Goal: Task Accomplishment & Management: Manage account settings

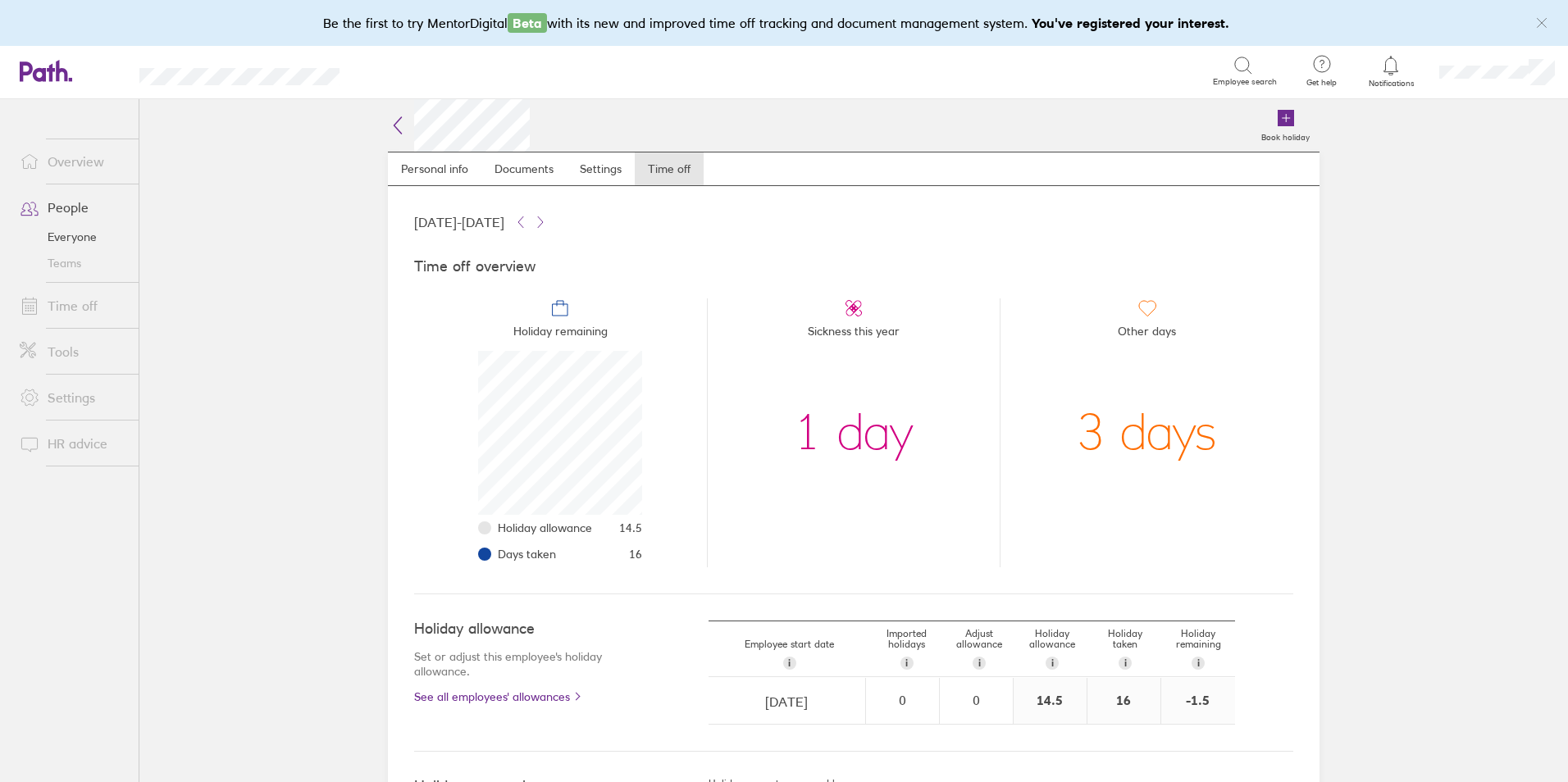
scroll to position [164, 164]
click at [56, 295] on link "Time off" at bounding box center [72, 306] width 132 height 33
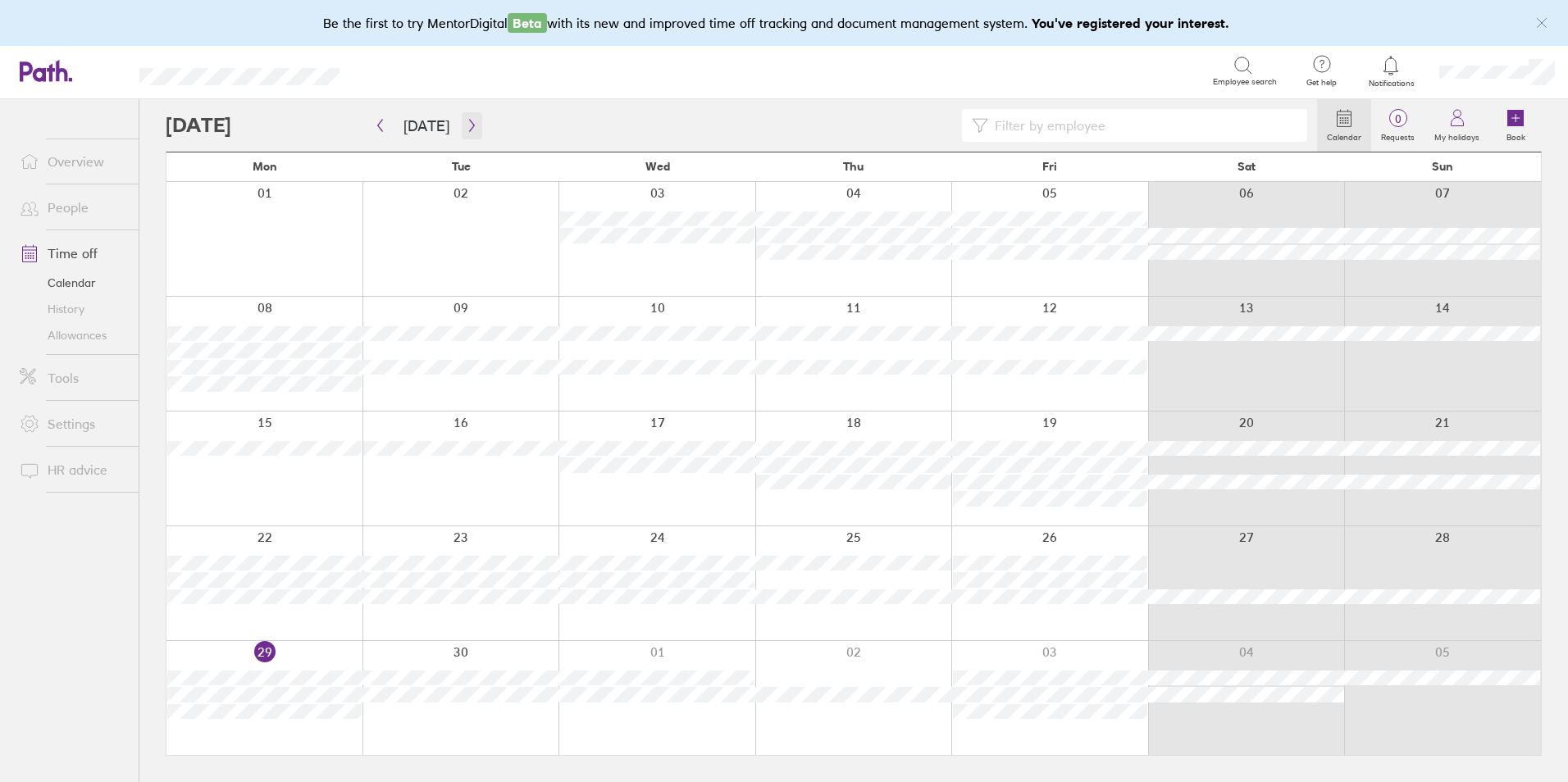
click at [462, 126] on button "button" at bounding box center [472, 126] width 21 height 27
